Goal: Transaction & Acquisition: Purchase product/service

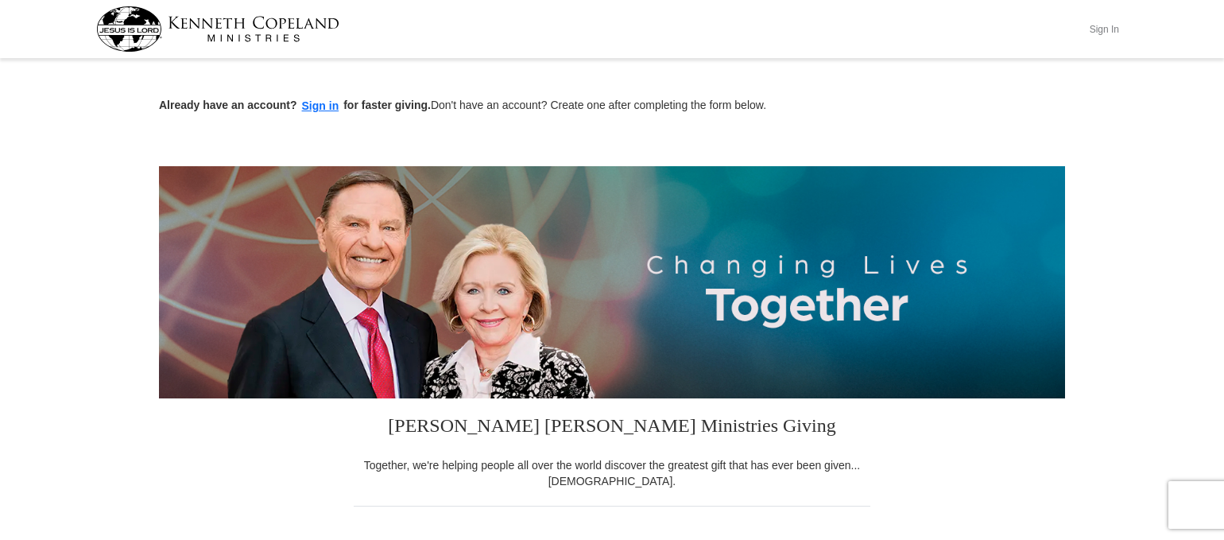
click at [1098, 28] on button "Sign In" at bounding box center [1104, 29] width 48 height 25
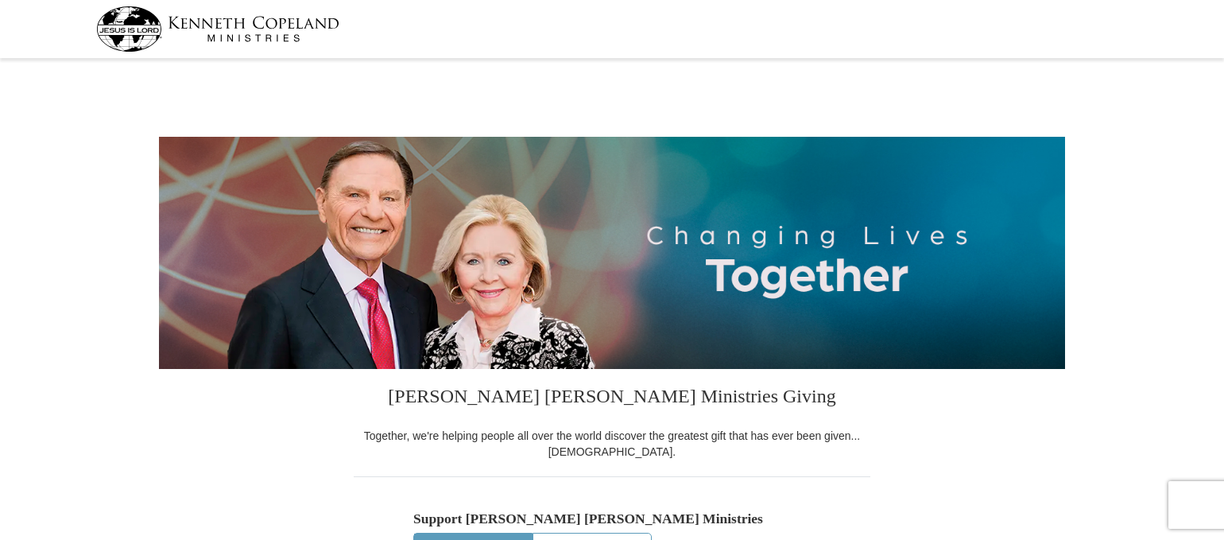
select select "ID"
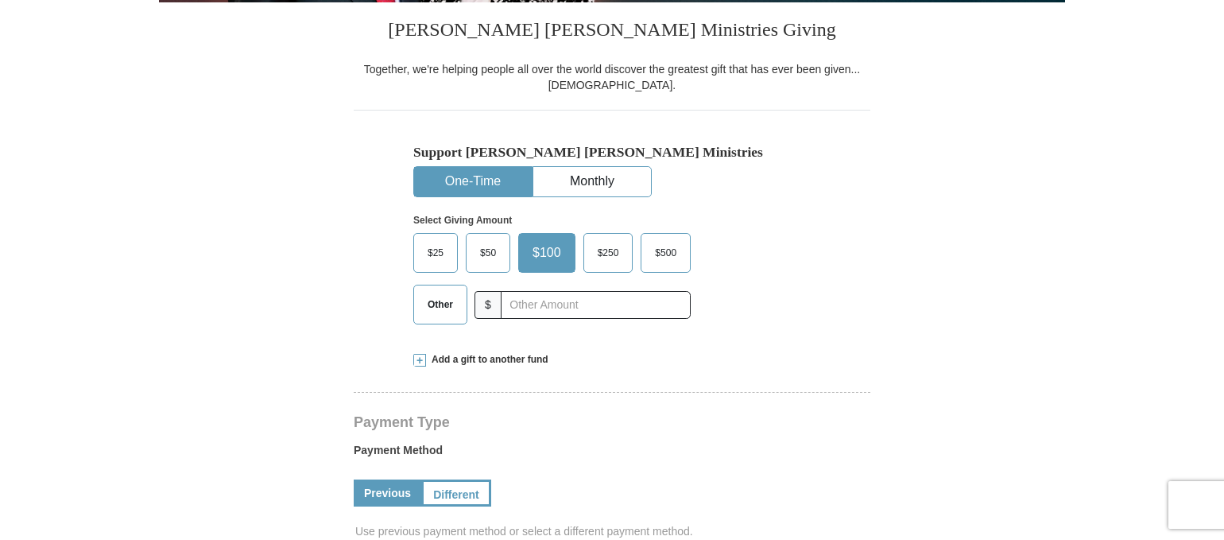
scroll to position [376, 0]
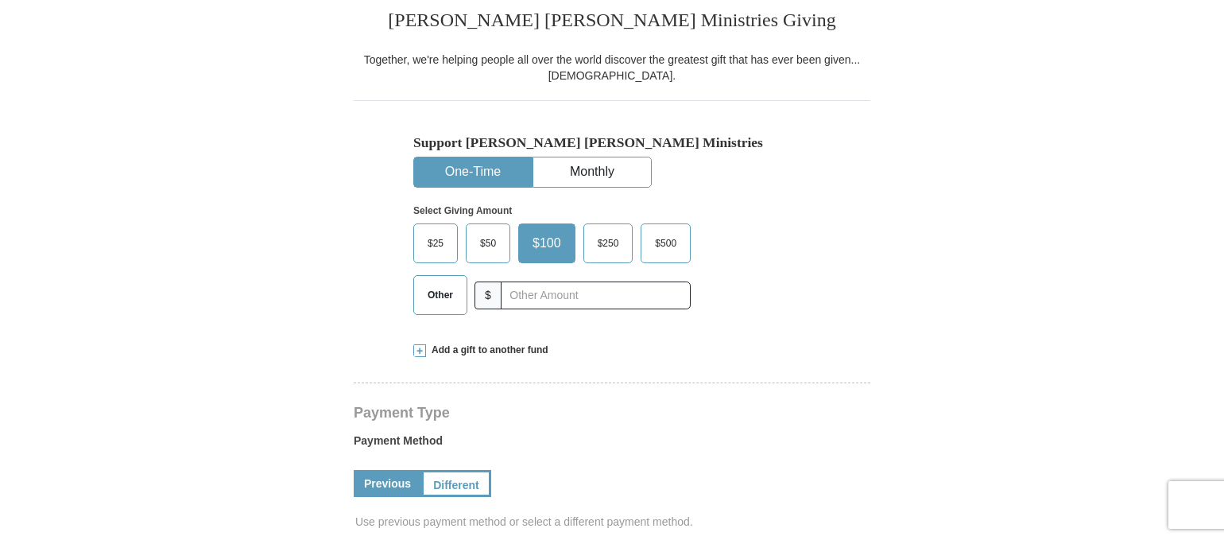
click at [453, 288] on span "Other" at bounding box center [440, 295] width 41 height 24
click at [0, 0] on input "Other" at bounding box center [0, 0] width 0 height 0
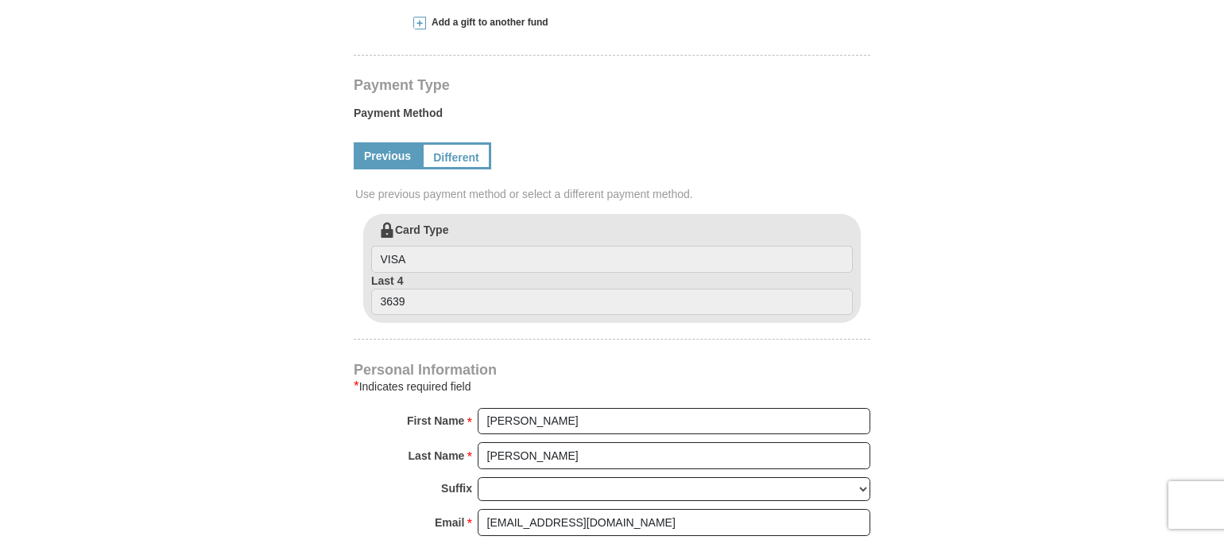
scroll to position [706, 0]
type input "65"
click at [461, 259] on input "VISA" at bounding box center [612, 256] width 482 height 27
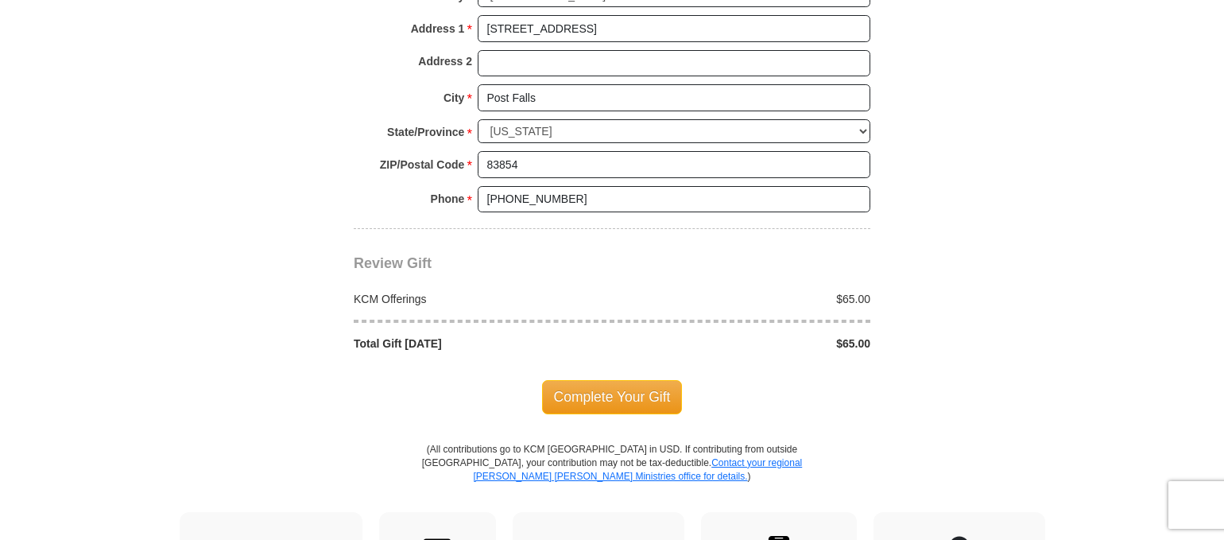
scroll to position [1269, 0]
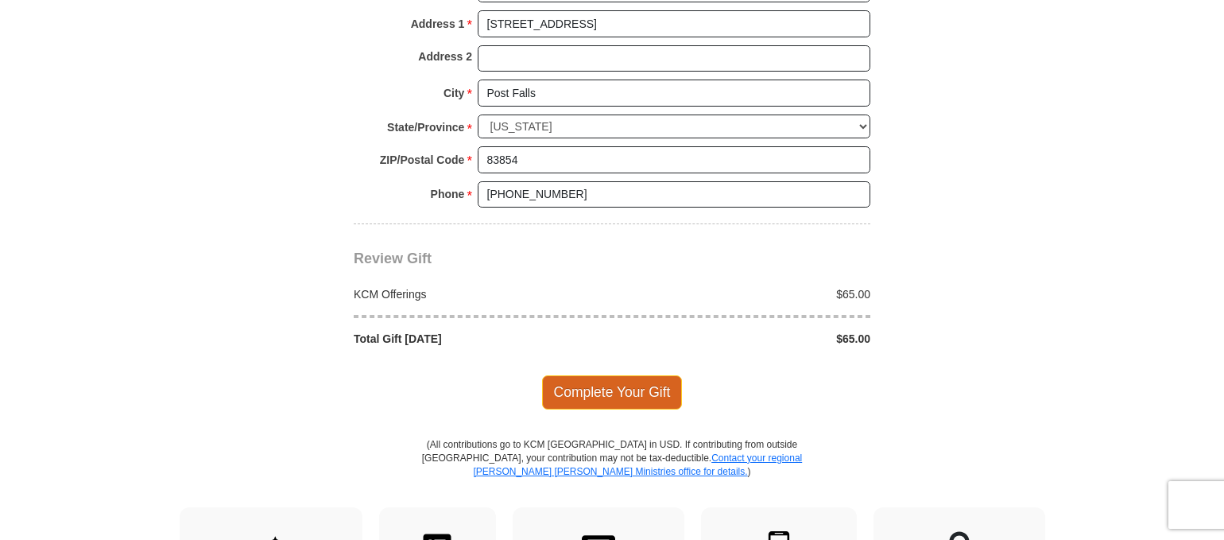
click at [618, 391] on span "Complete Your Gift" at bounding box center [612, 391] width 141 height 33
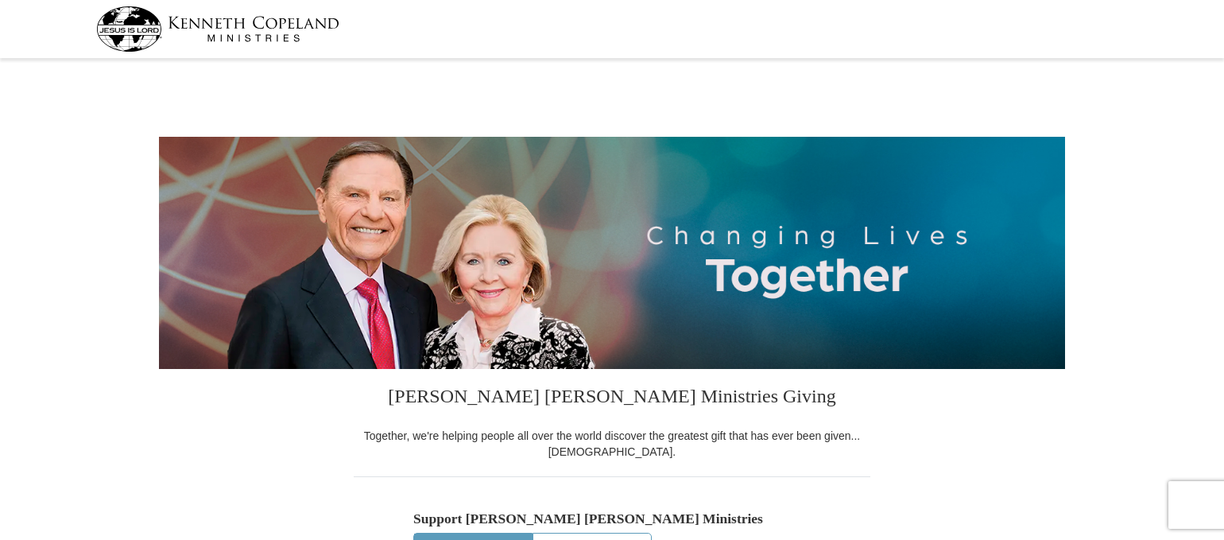
select select "ID"
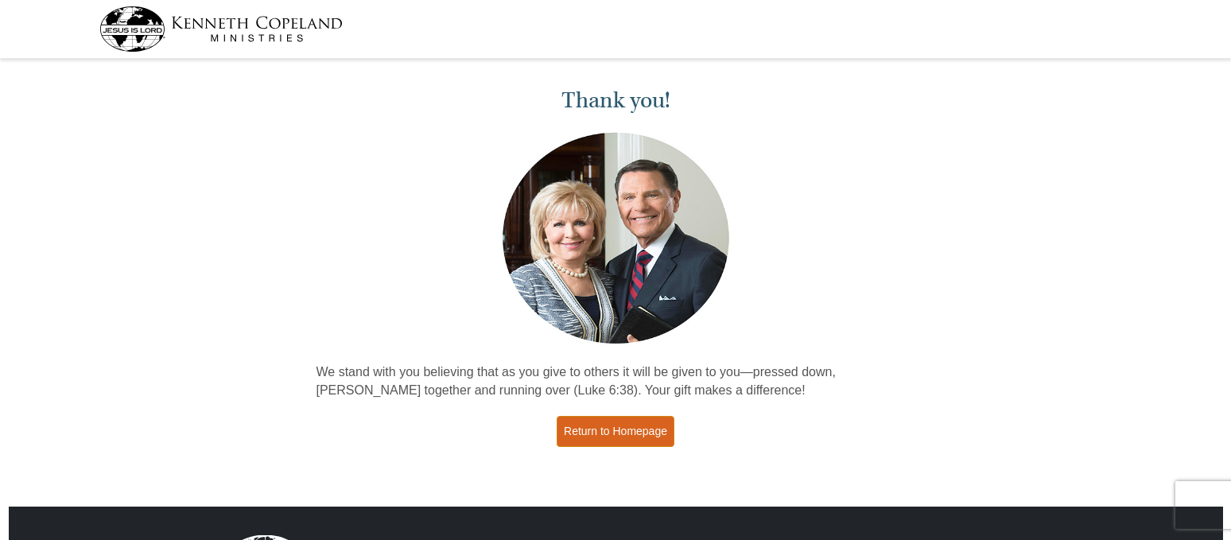
click at [596, 429] on link "Return to Homepage" at bounding box center [615, 431] width 118 height 31
